Goal: Find specific page/section: Find specific page/section

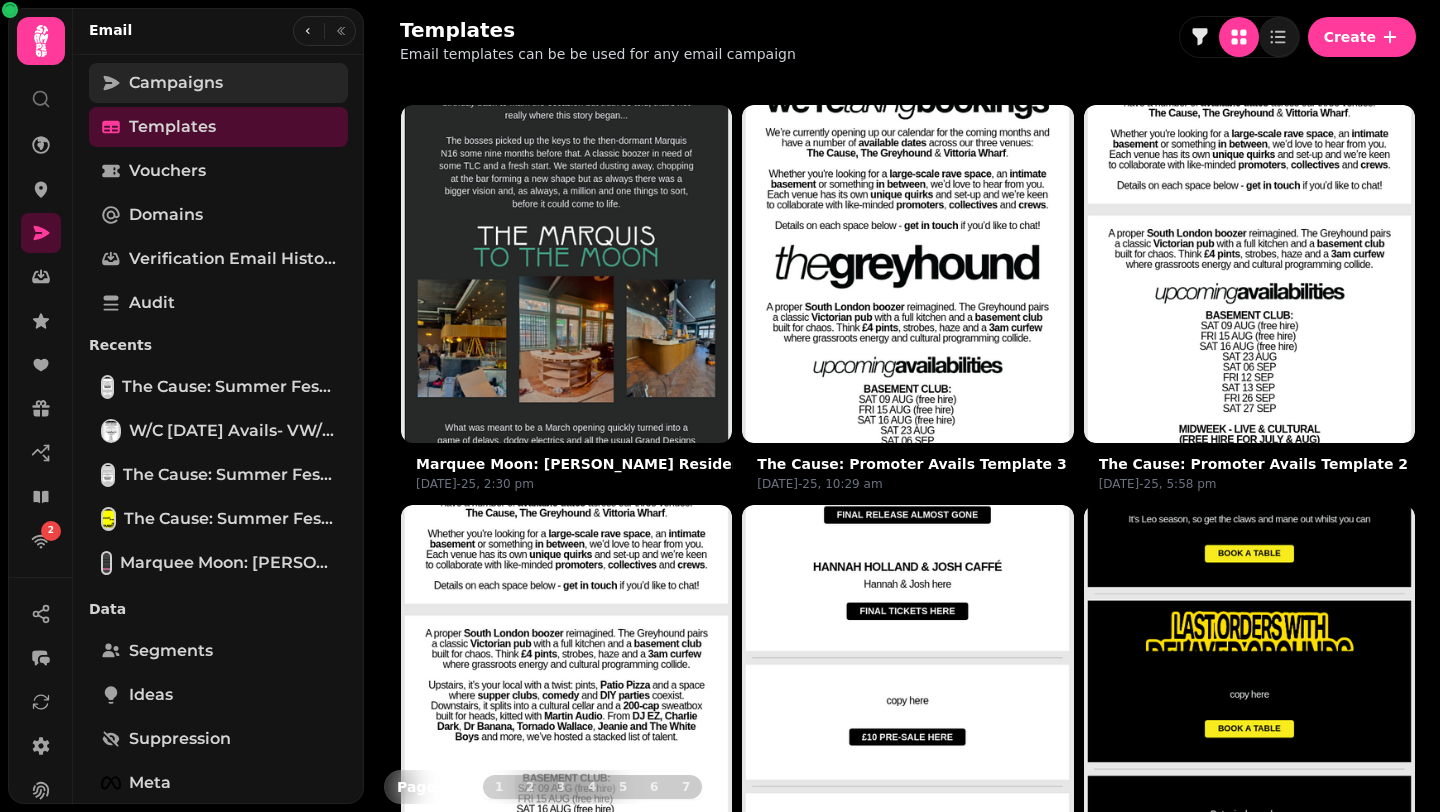
click at [171, 86] on span "Campaigns" at bounding box center [176, 83] width 94 height 24
